Goal: Task Accomplishment & Management: Manage account settings

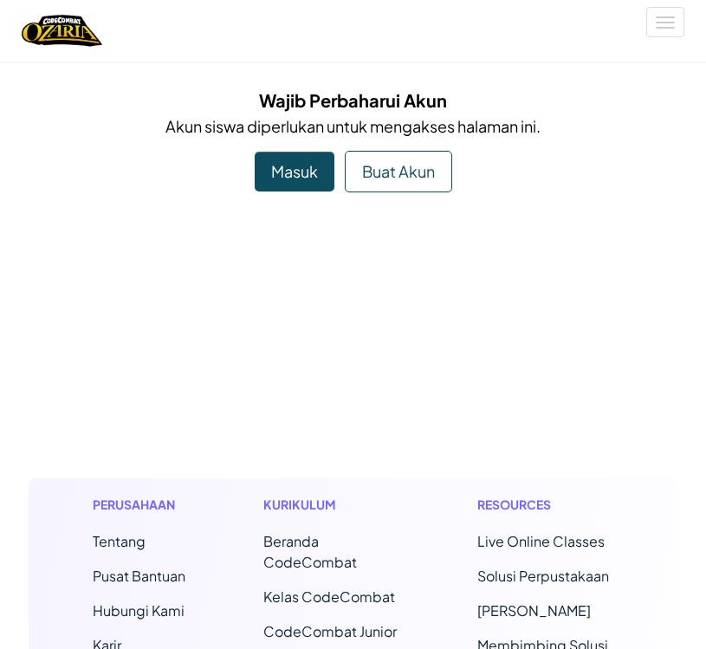
click at [306, 181] on div "Masuk" at bounding box center [295, 172] width 80 height 40
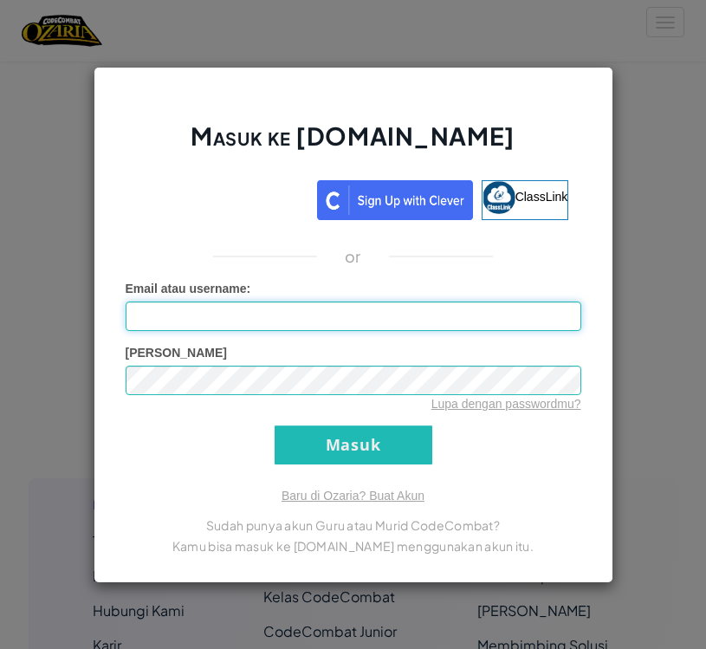
click at [413, 327] on input "Email atau username :" at bounding box center [354, 315] width 456 height 29
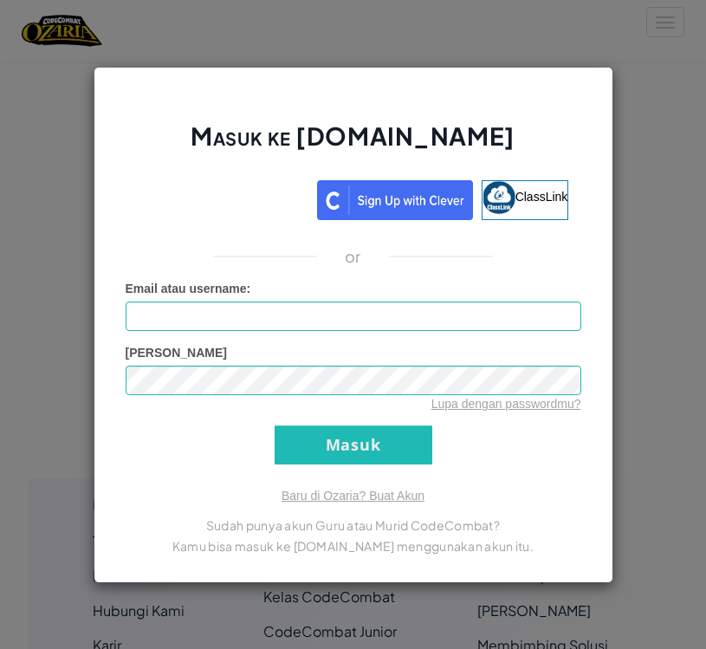
click at [213, 202] on div "Login dengan Google. Dibuka di tab baru" at bounding box center [223, 197] width 171 height 38
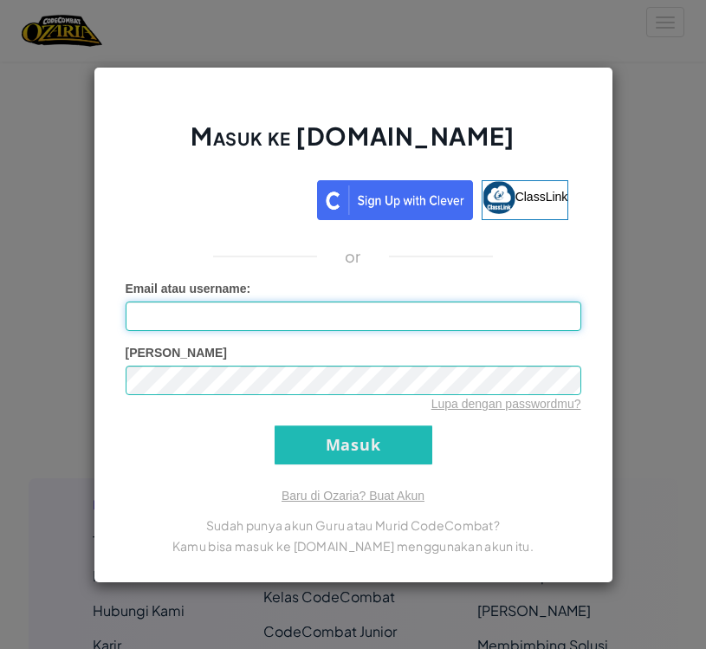
click at [161, 315] on input "Email atau username :" at bounding box center [354, 315] width 456 height 29
type input "[EMAIL_ADDRESS][DOMAIN_NAME]"
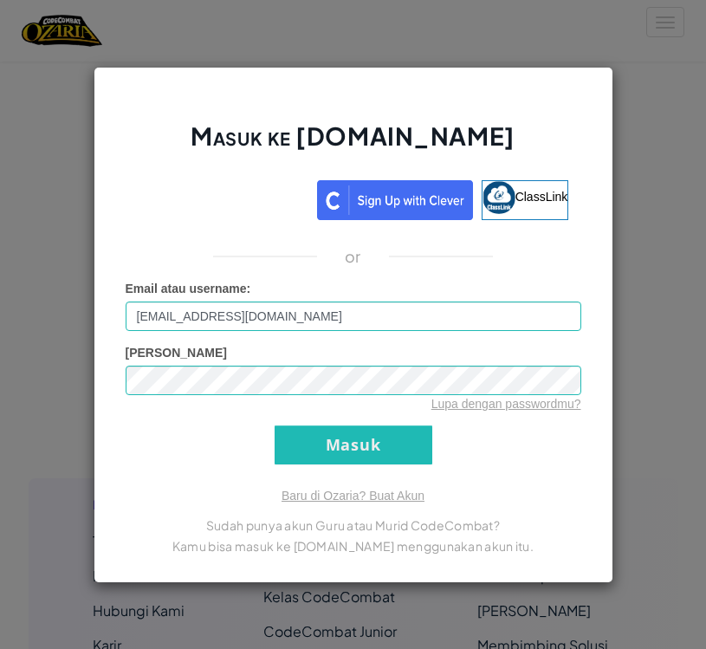
click at [430, 450] on input "Masuk" at bounding box center [354, 444] width 158 height 39
click at [429, 450] on input "Masuk" at bounding box center [354, 444] width 158 height 39
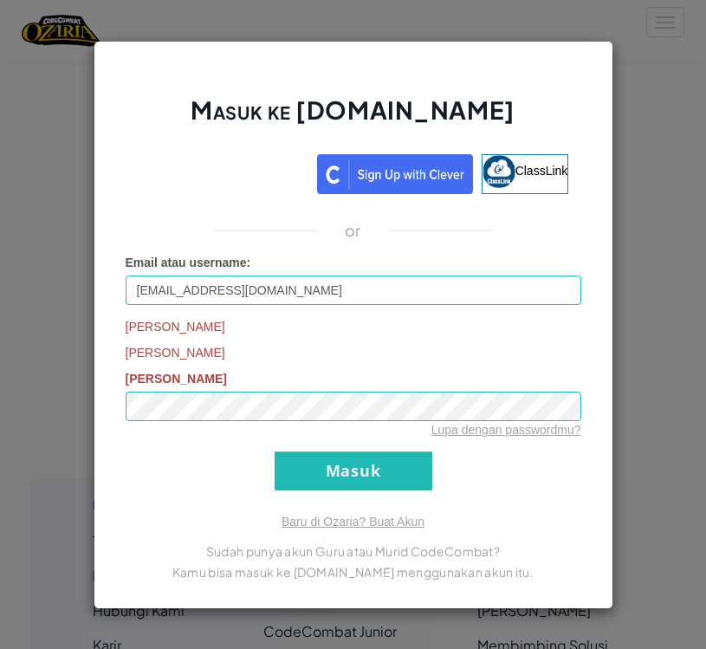
click at [432, 470] on form "Email atau username : [EMAIL_ADDRESS][DOMAIN_NAME] Kata Kunci [PERSON_NAME] [PE…" at bounding box center [354, 372] width 456 height 237
click at [415, 470] on input "Masuk" at bounding box center [354, 470] width 158 height 39
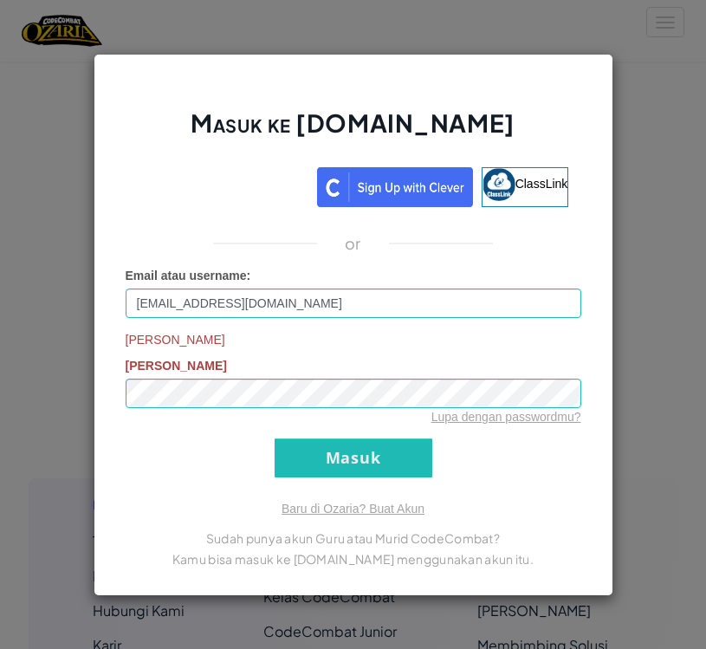
click at [448, 409] on div "Lupa dengan passwordmu?" at bounding box center [354, 416] width 456 height 17
click at [412, 473] on input "Masuk" at bounding box center [354, 457] width 158 height 39
click at [423, 460] on input "Masuk" at bounding box center [354, 457] width 158 height 39
click at [389, 455] on input "Masuk" at bounding box center [354, 457] width 158 height 39
click at [469, 420] on link "Lupa dengan passwordmu?" at bounding box center [506, 417] width 150 height 14
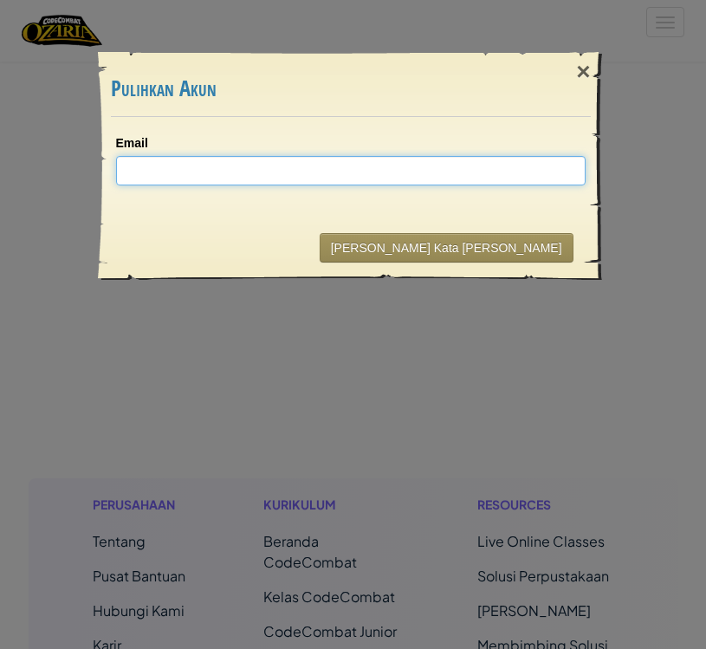
click at [525, 177] on input "Email" at bounding box center [351, 170] width 470 height 29
type input "[EMAIL_ADDRESS][DOMAIN_NAME]"
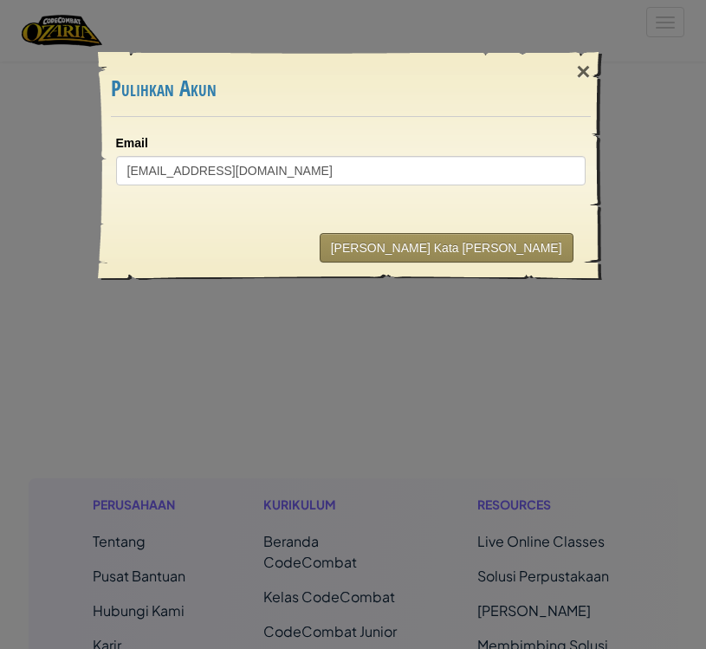
click at [531, 242] on button "[PERSON_NAME] Kata [PERSON_NAME]" at bounding box center [447, 247] width 254 height 29
